Goal: Task Accomplishment & Management: Manage account settings

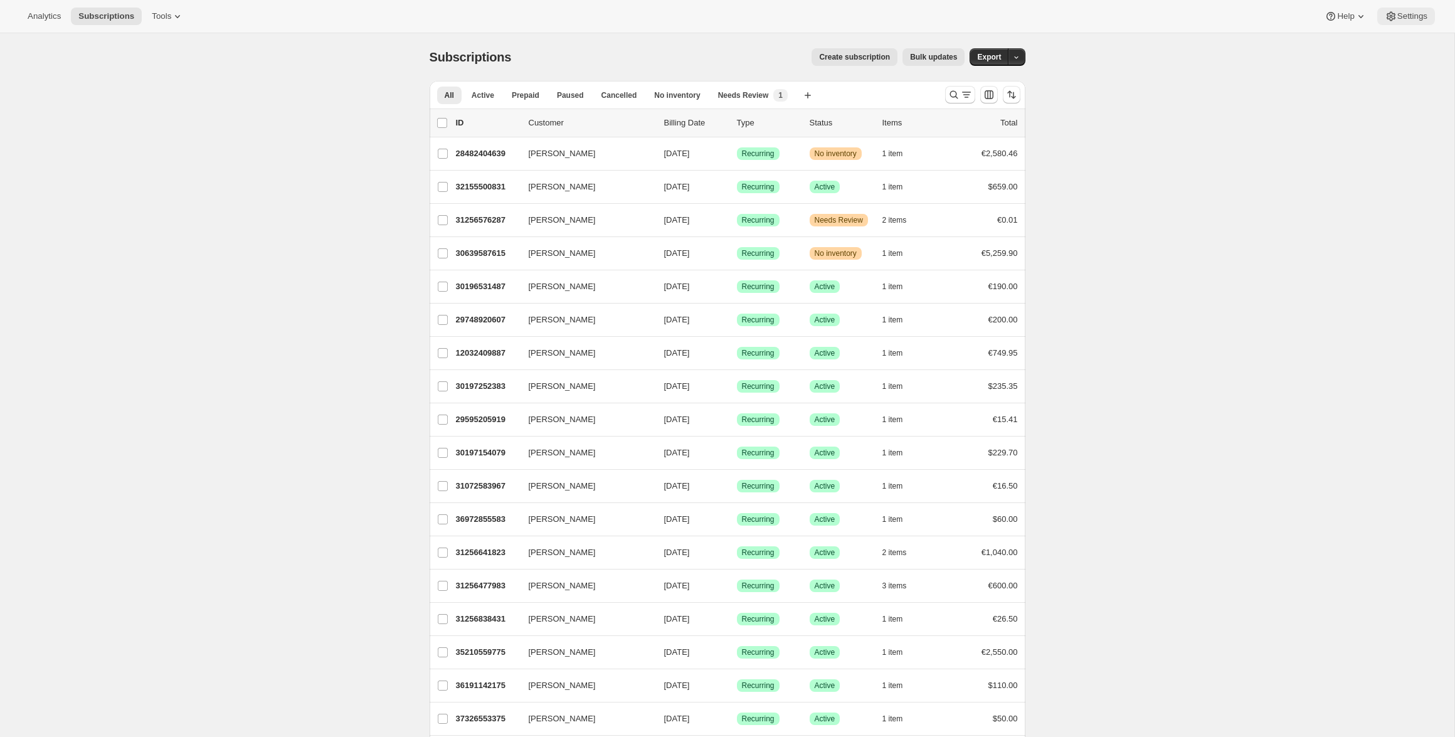
click at [1407, 24] on button "Settings" at bounding box center [1407, 17] width 58 height 18
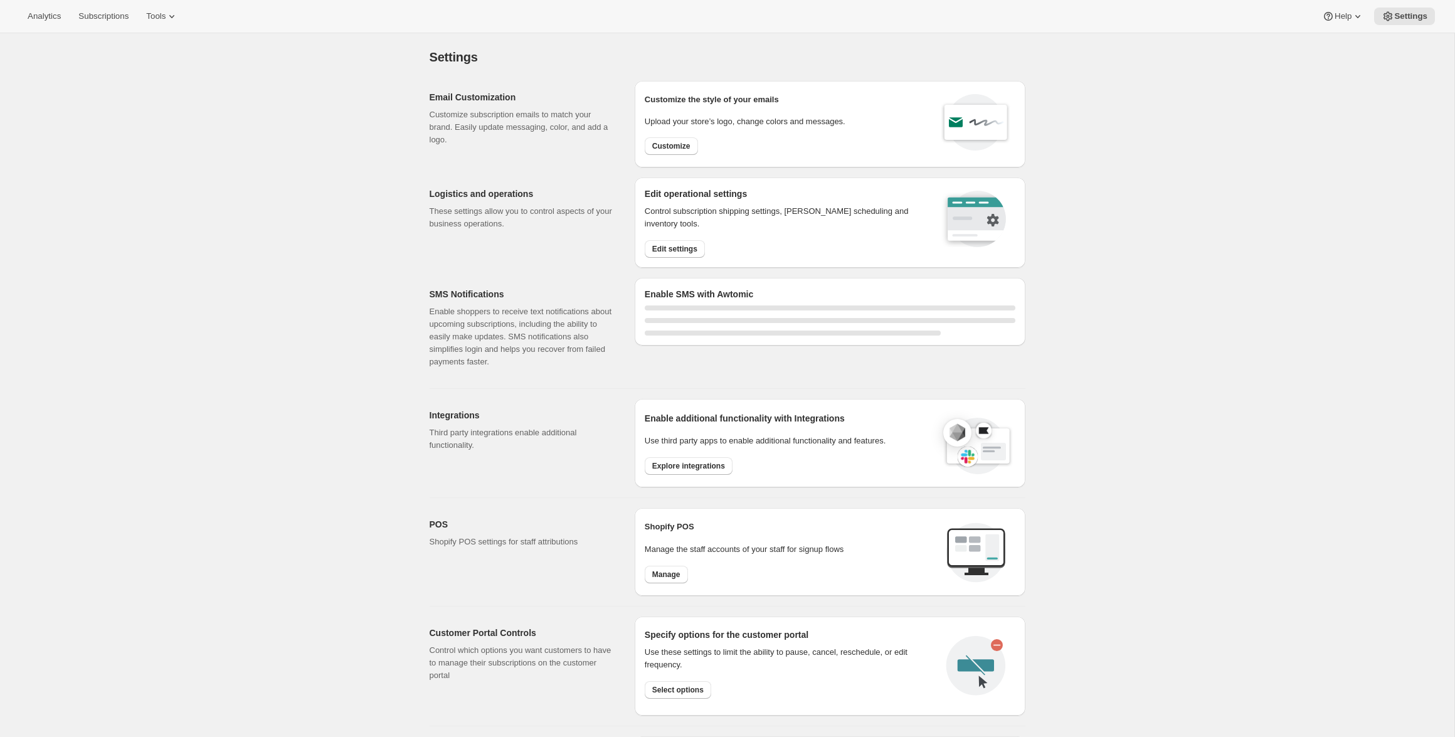
select select "22:00"
select select "09:00"
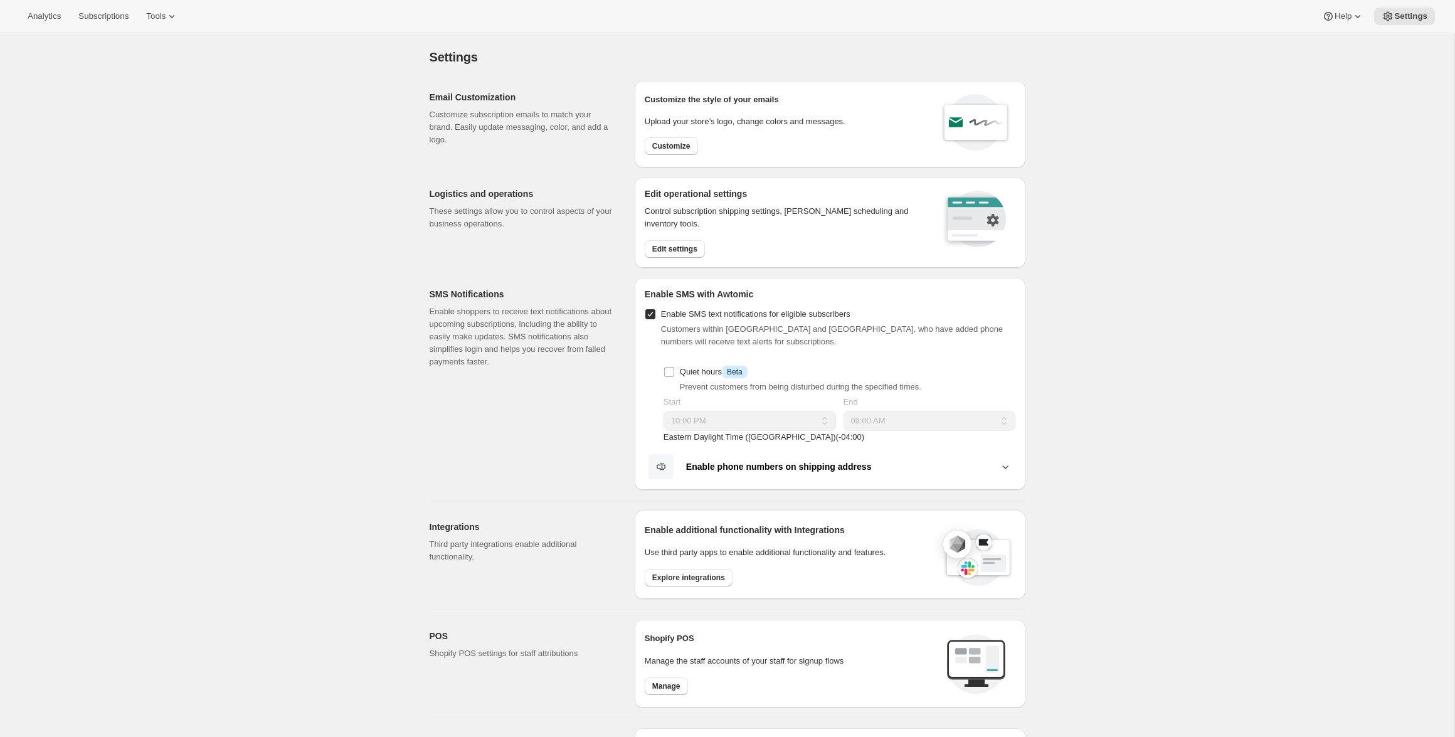
scroll to position [6, 0]
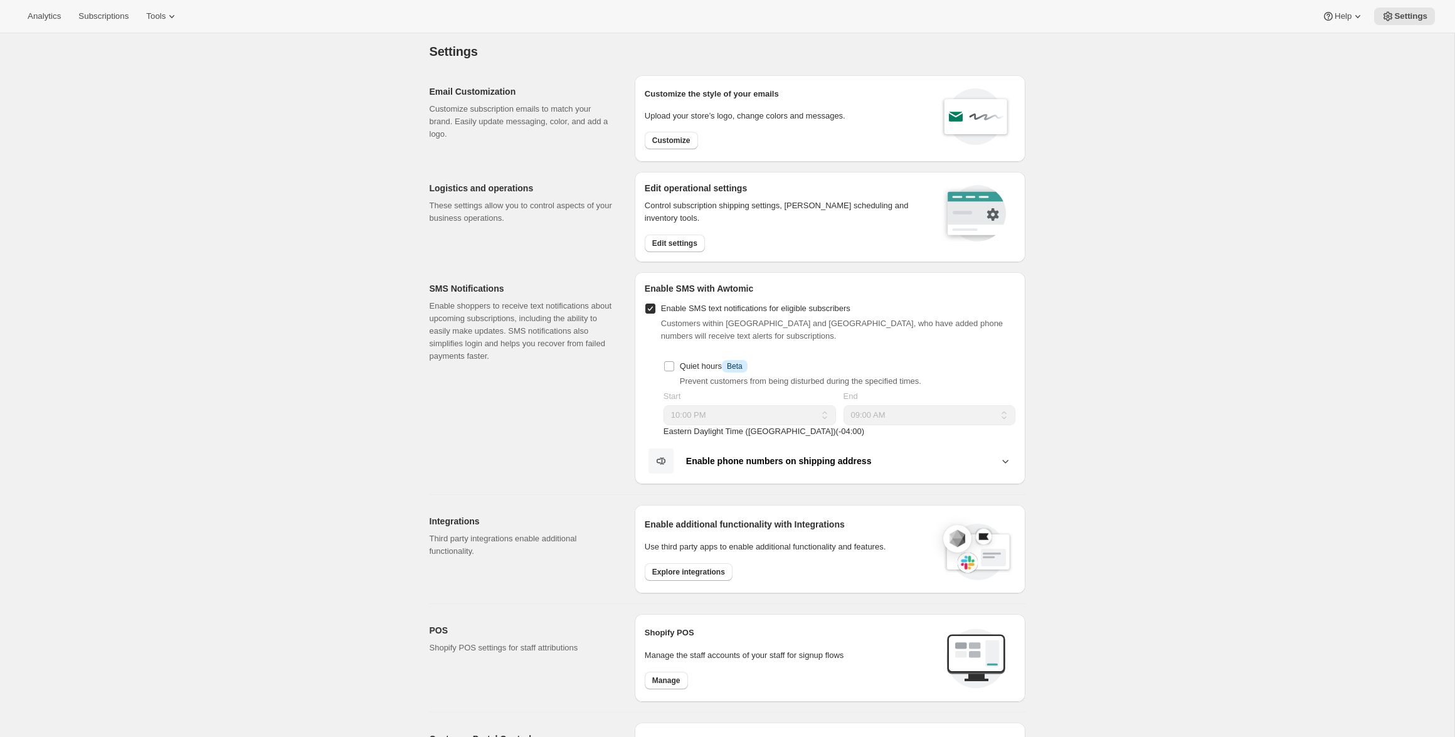
click at [745, 305] on span "Enable SMS text notifications for eligible subscribers" at bounding box center [755, 308] width 189 height 9
click at [656, 305] on input "Enable SMS text notifications for eligible subscribers" at bounding box center [651, 309] width 10 height 10
checkbox input "false"
